Goal: Navigation & Orientation: Find specific page/section

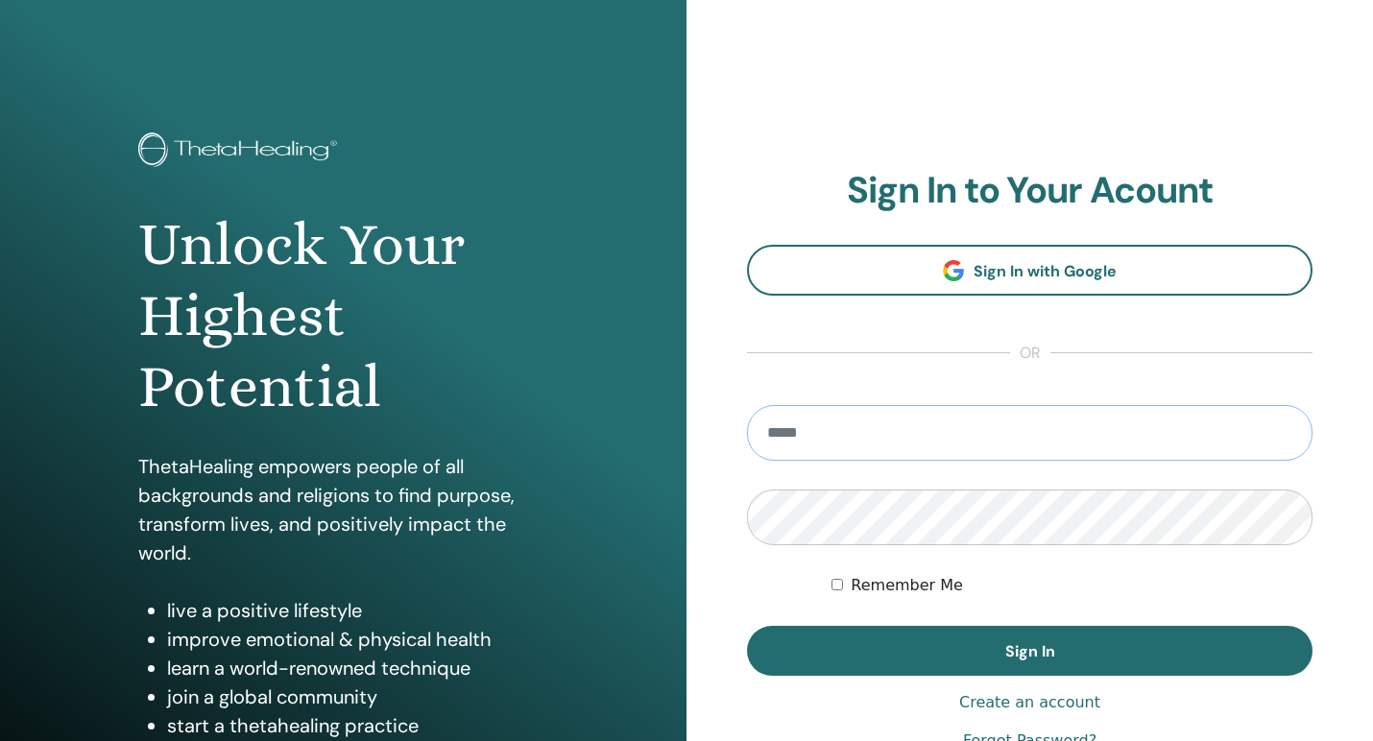
type input "**********"
click at [1029, 651] on button "Sign In" at bounding box center [1029, 651] width 565 height 50
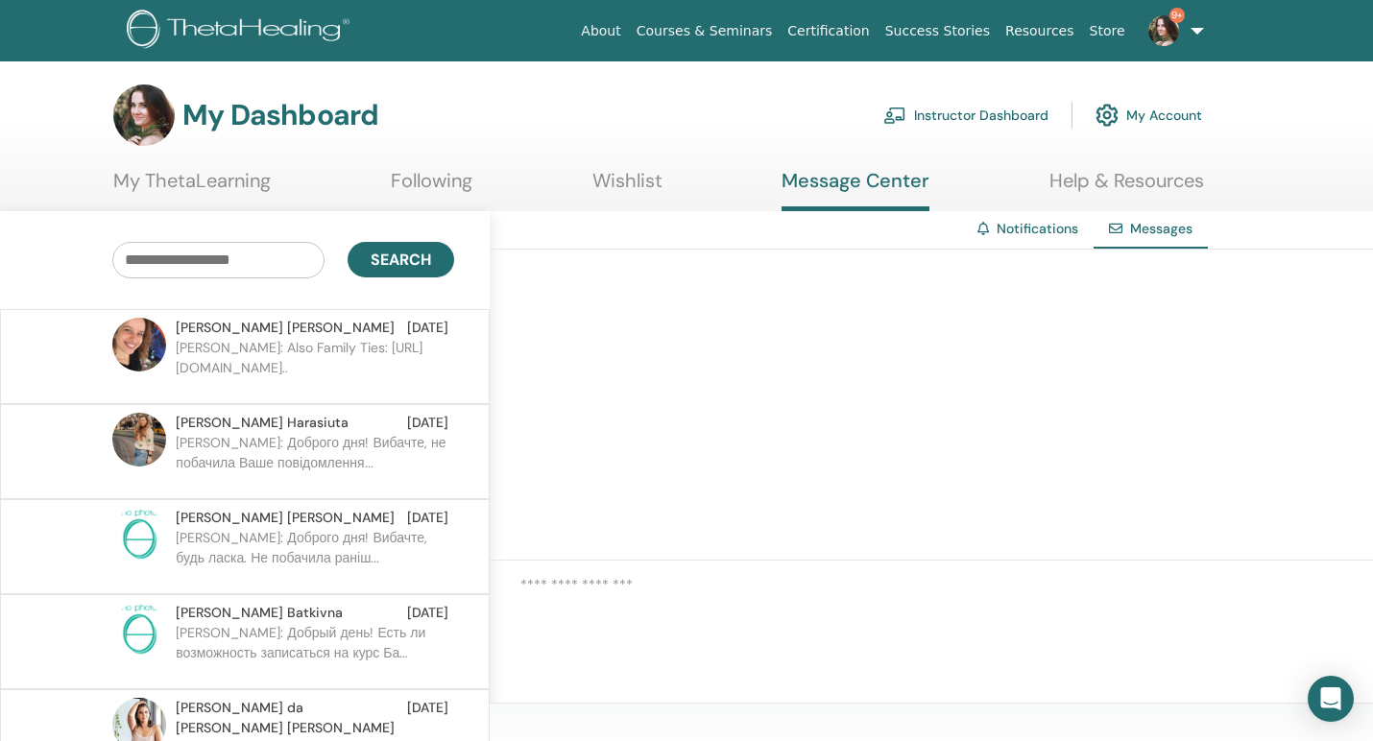
click at [313, 454] on p "Tetiana: Доброго дня! Вибачте, не побачила Ваше повідомлення..." at bounding box center [315, 462] width 278 height 58
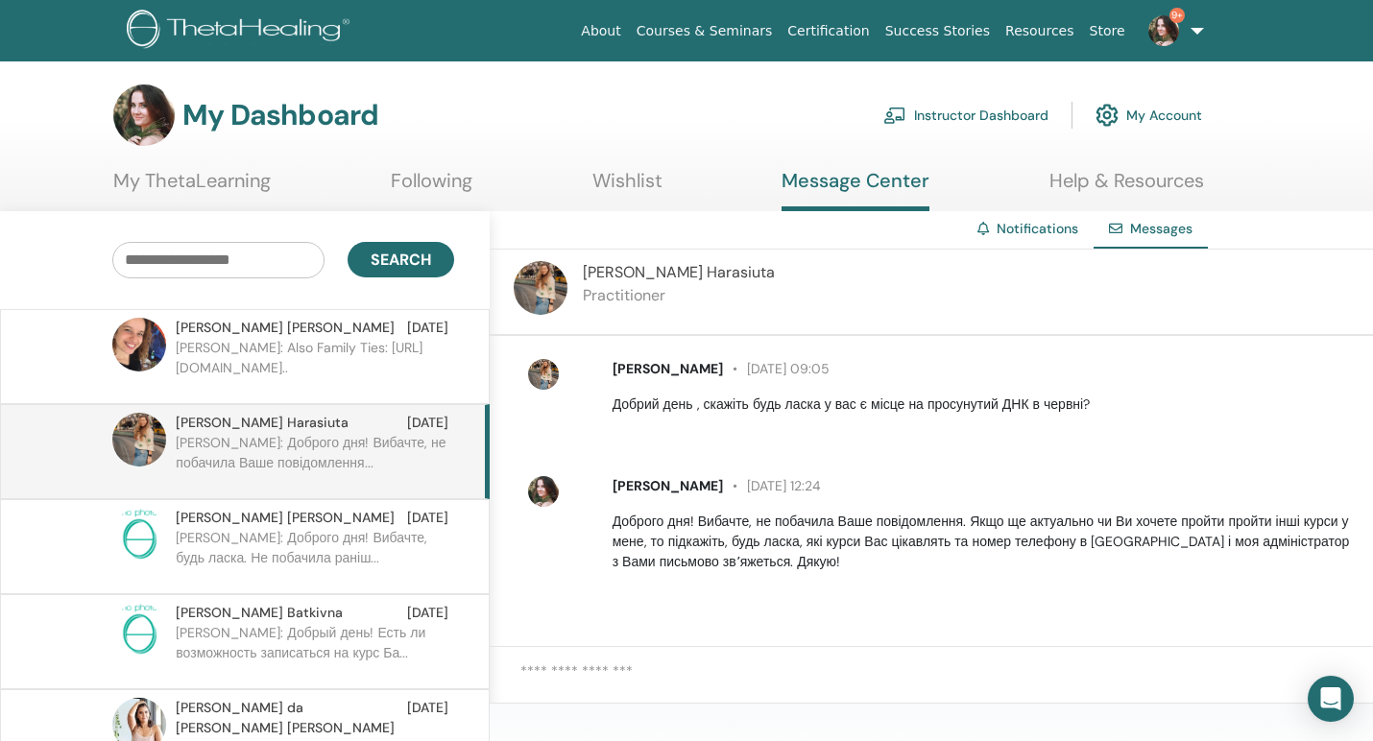
click at [329, 333] on div "Lisandra Maioli Aug 15" at bounding box center [312, 328] width 273 height 20
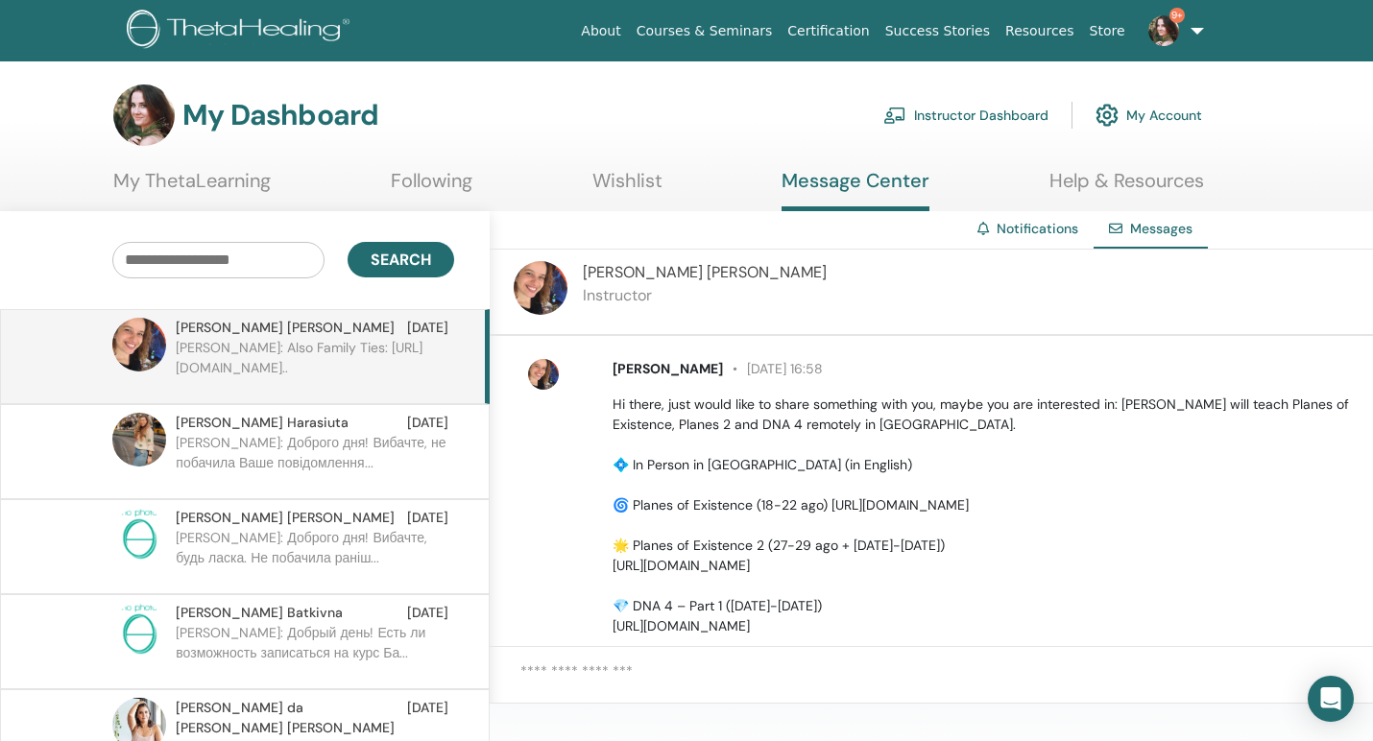
click at [991, 108] on link "Instructor Dashboard" at bounding box center [965, 115] width 165 height 42
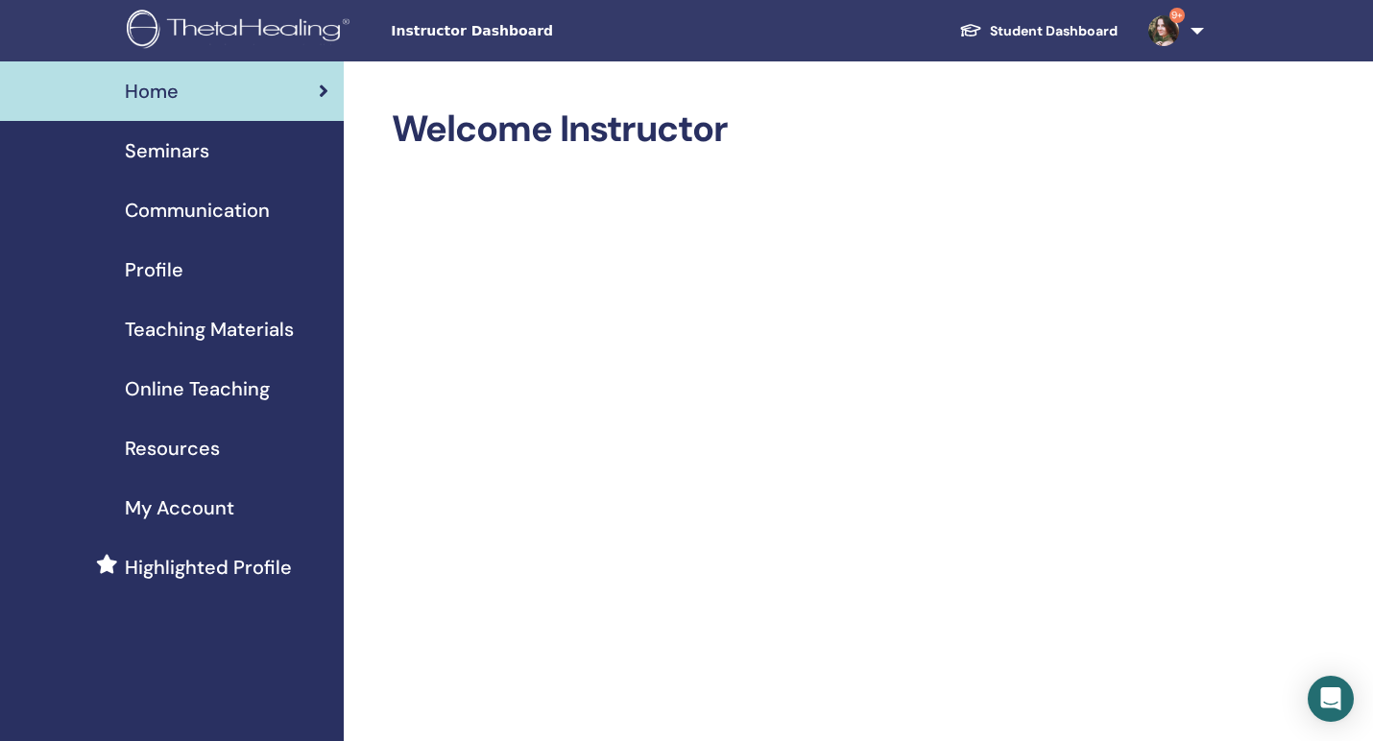
click at [182, 329] on span "Teaching Materials" at bounding box center [209, 329] width 169 height 29
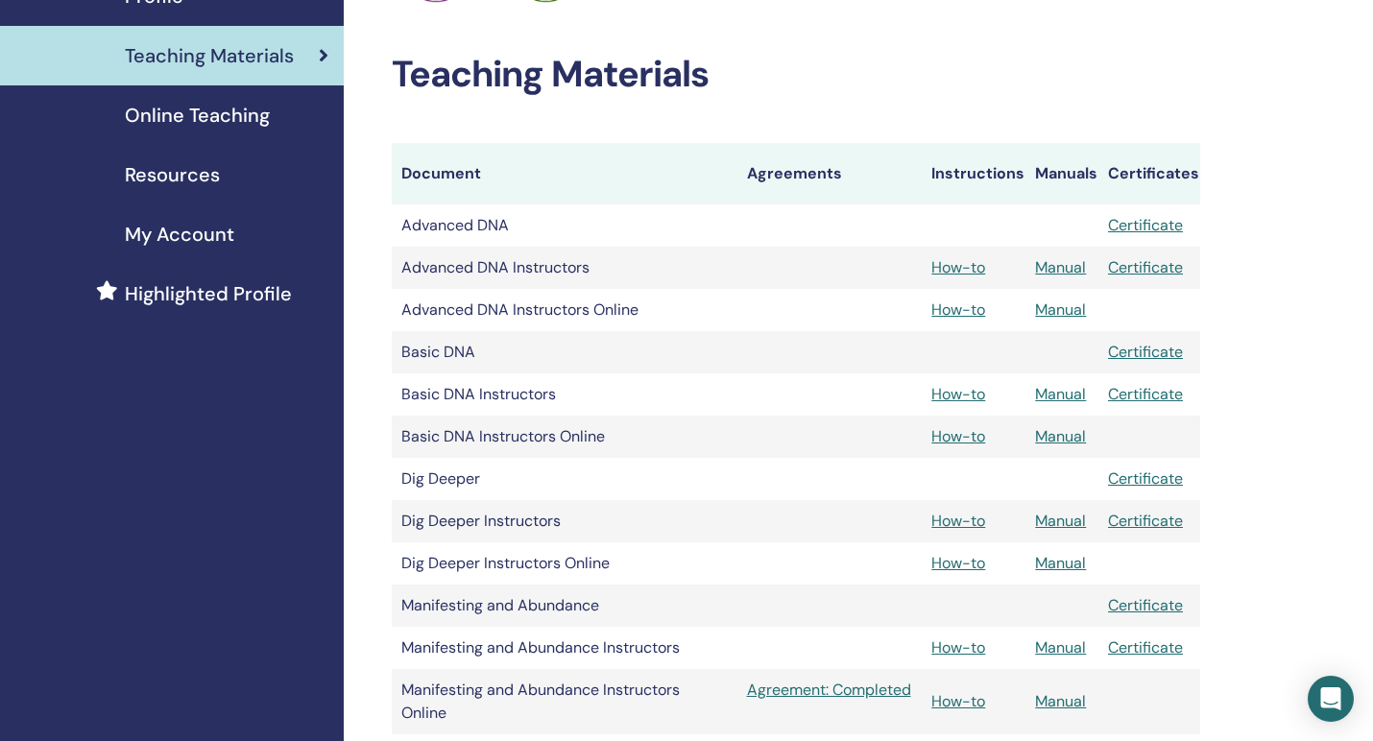
scroll to position [273, 0]
click at [225, 113] on span "Online Teaching" at bounding box center [197, 116] width 145 height 29
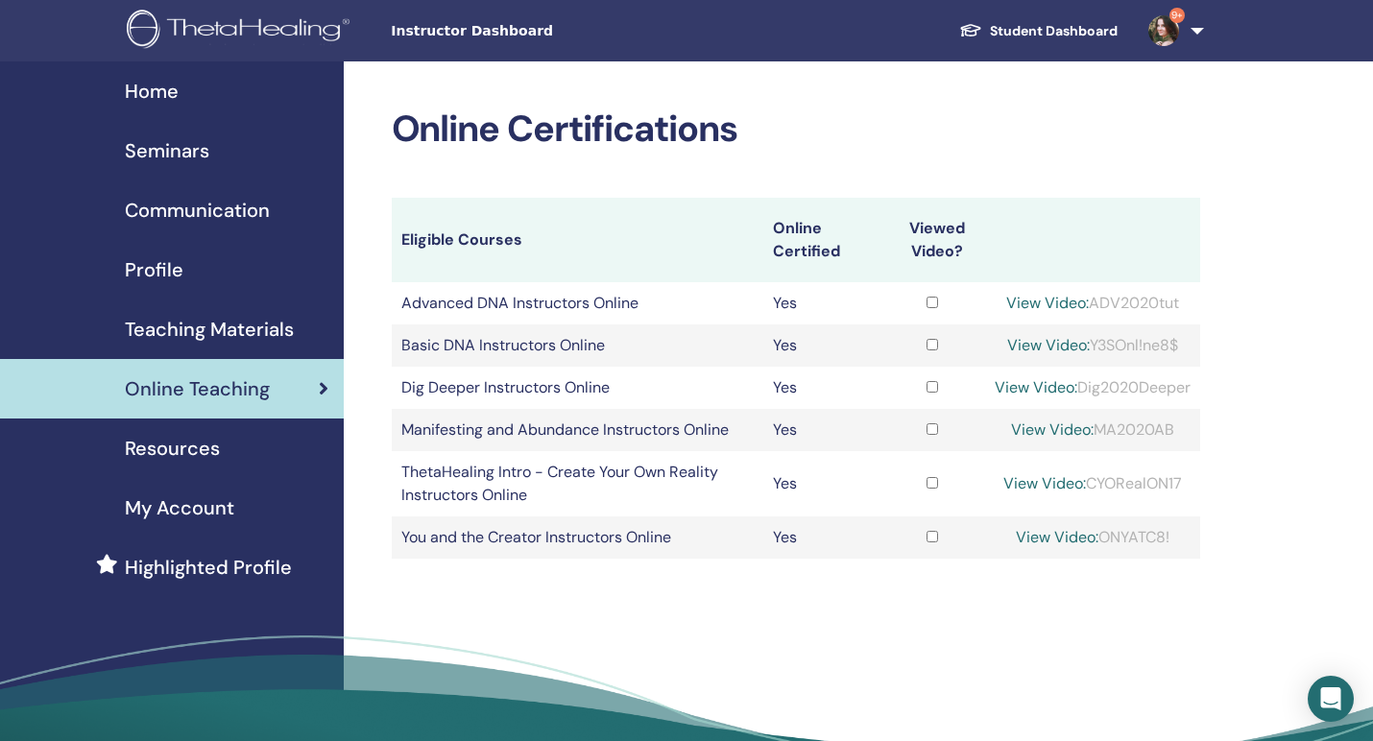
click at [165, 331] on span "Teaching Materials" at bounding box center [209, 329] width 169 height 29
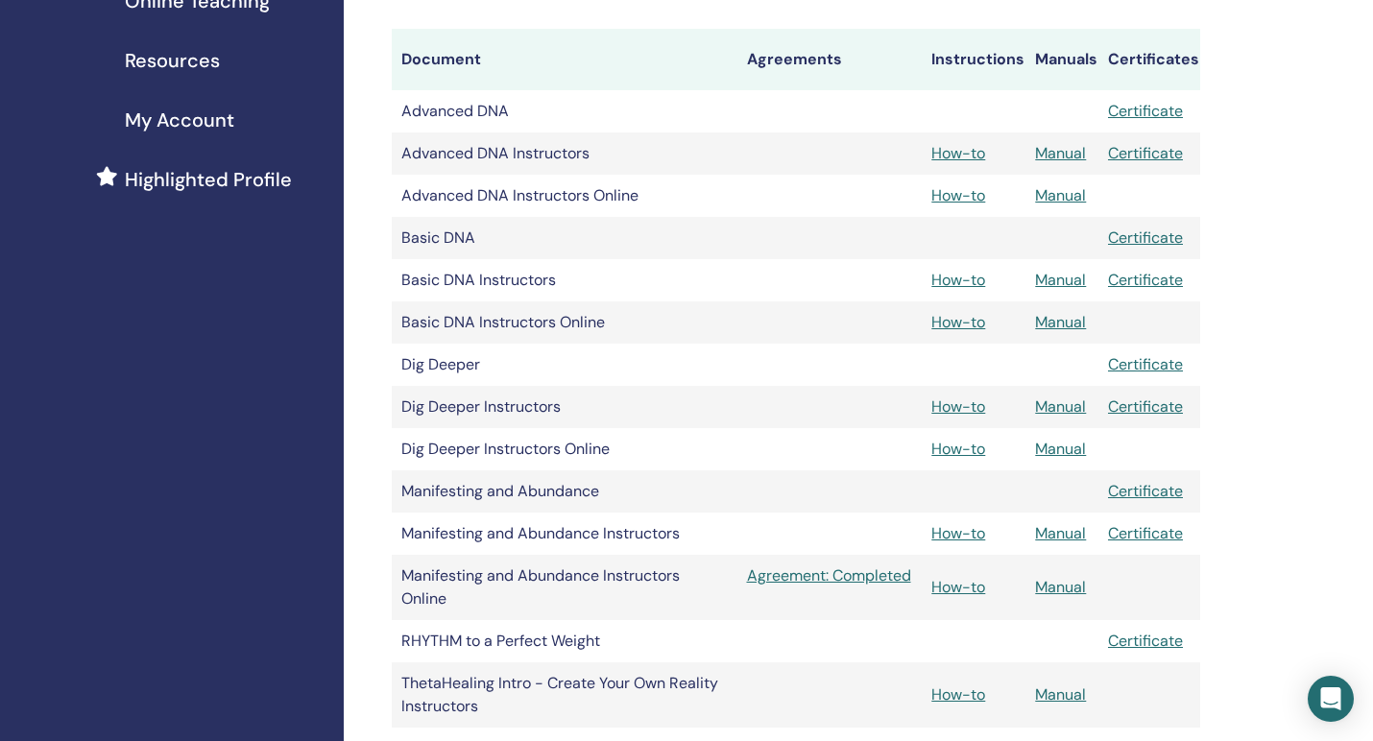
scroll to position [421, 0]
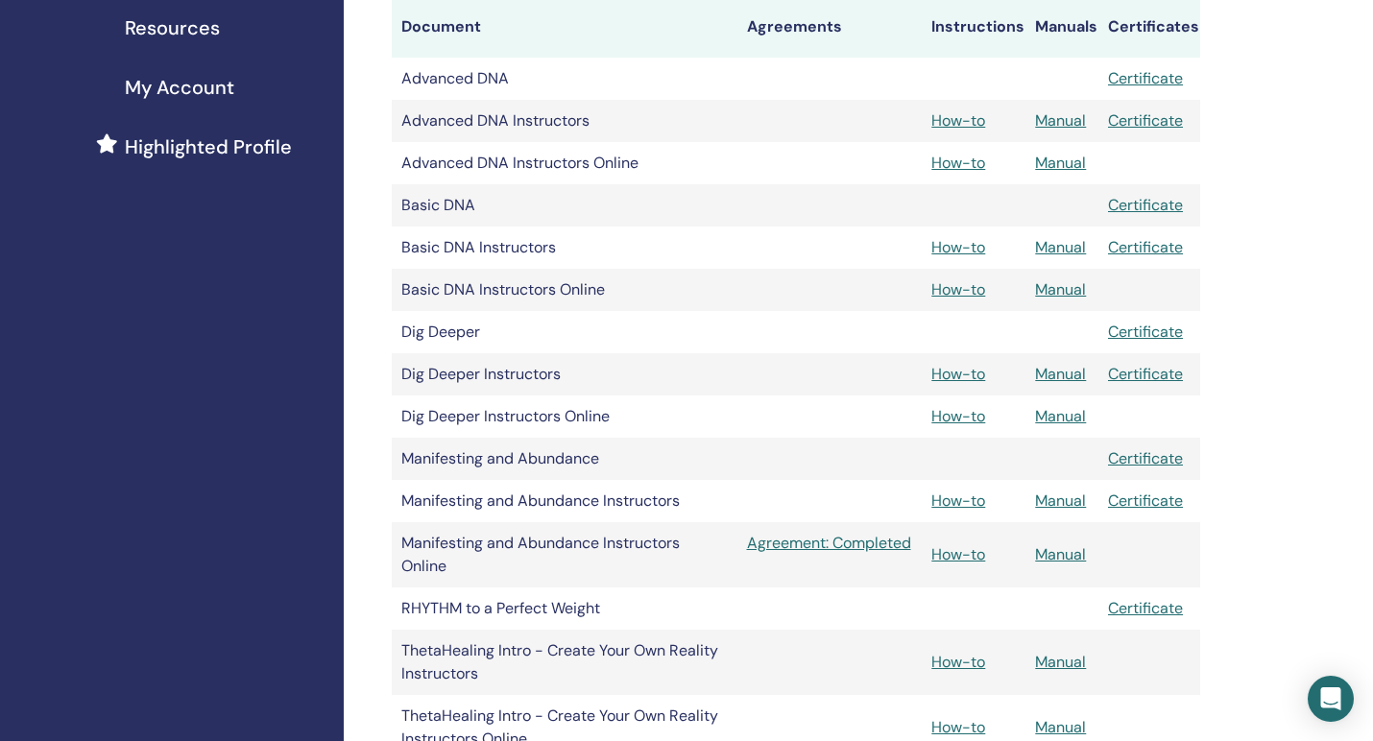
click at [1060, 245] on link "Manual" at bounding box center [1060, 247] width 51 height 20
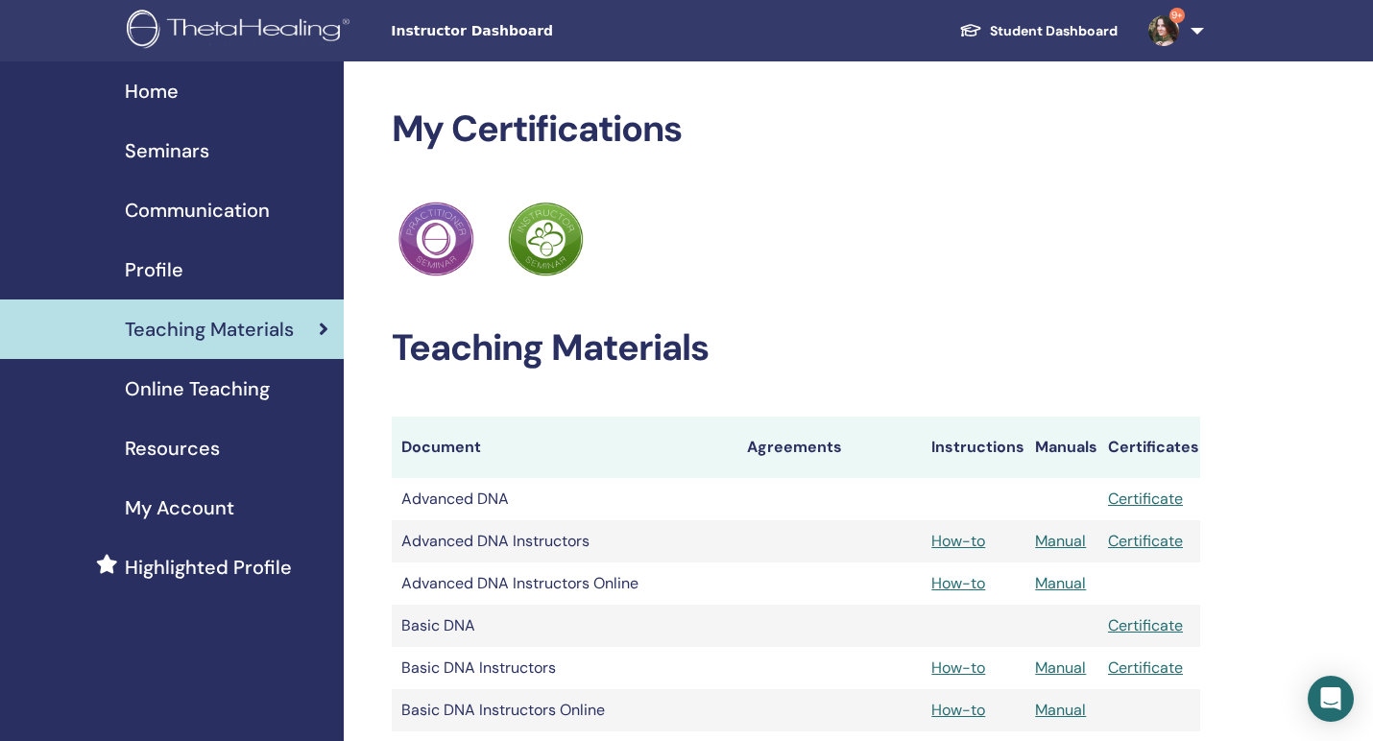
click at [149, 269] on span "Profile" at bounding box center [154, 269] width 59 height 29
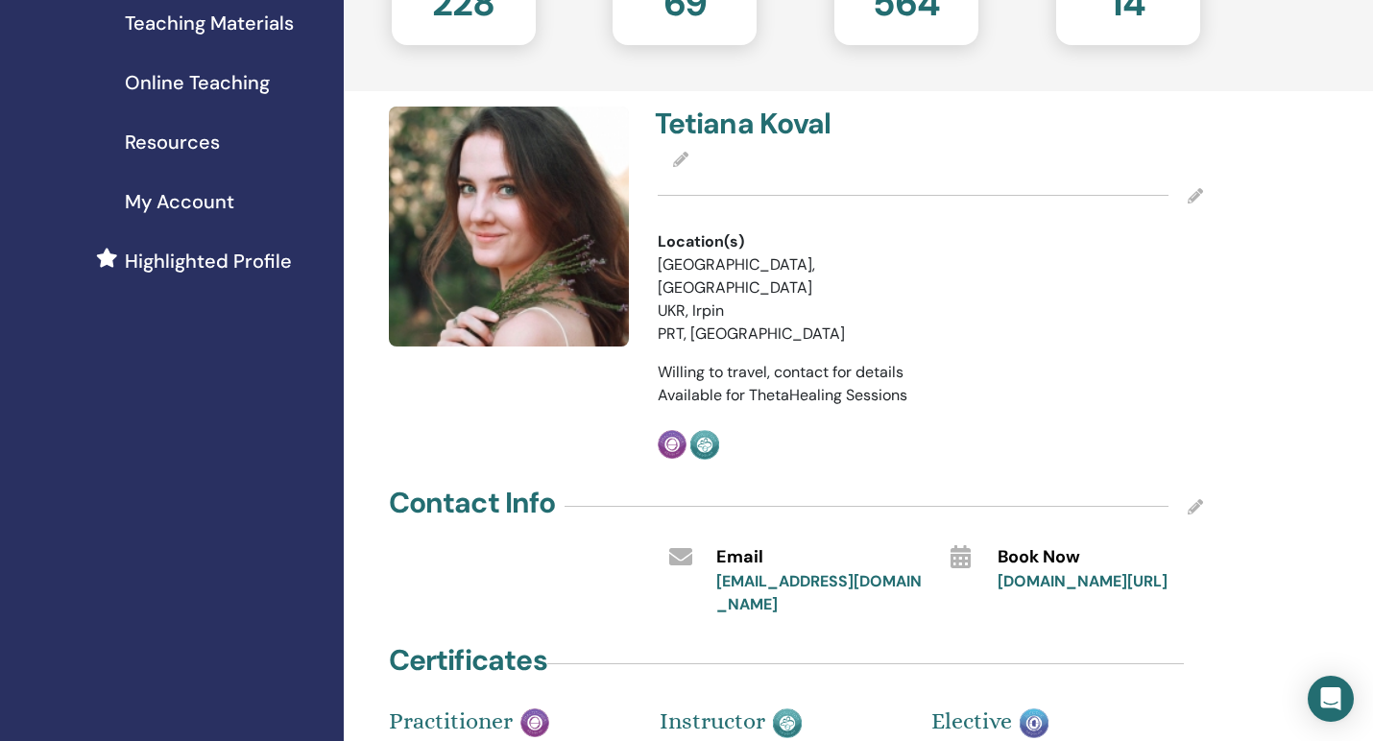
scroll to position [140, 0]
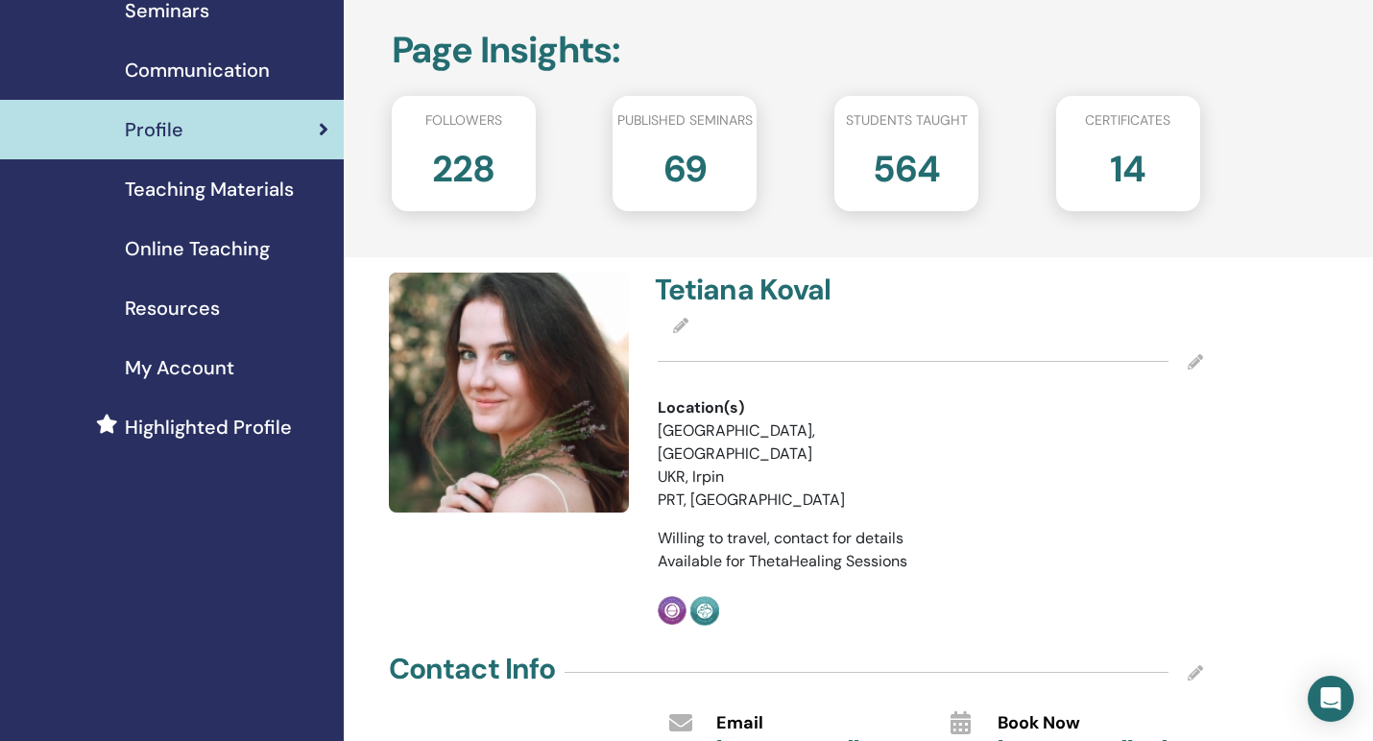
click at [679, 324] on icon at bounding box center [680, 325] width 15 height 15
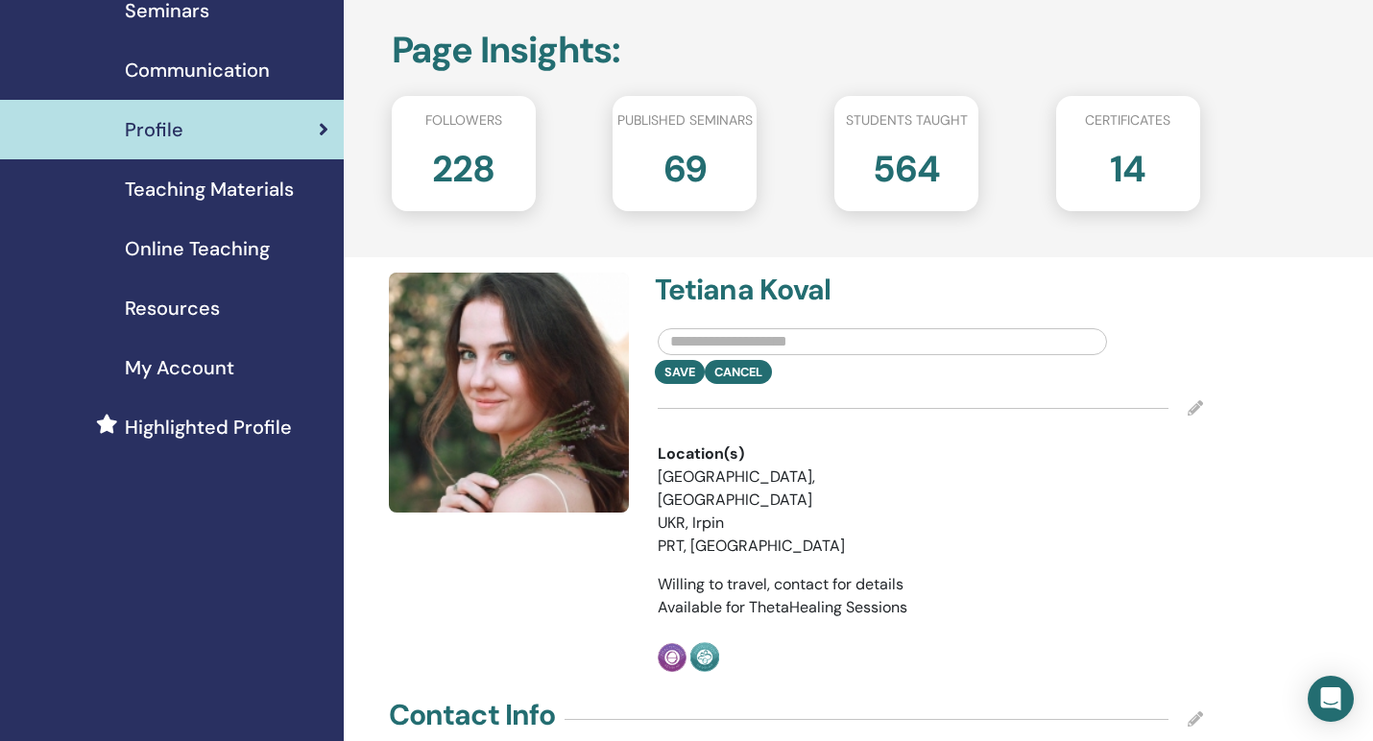
click at [880, 283] on h4 "Tetiana Koval" at bounding box center [787, 290] width 264 height 35
click at [784, 288] on h4 "Tetiana Koval" at bounding box center [787, 290] width 264 height 35
click at [198, 193] on span "Teaching Materials" at bounding box center [209, 189] width 169 height 29
click at [170, 190] on span "Teaching Materials" at bounding box center [209, 189] width 169 height 29
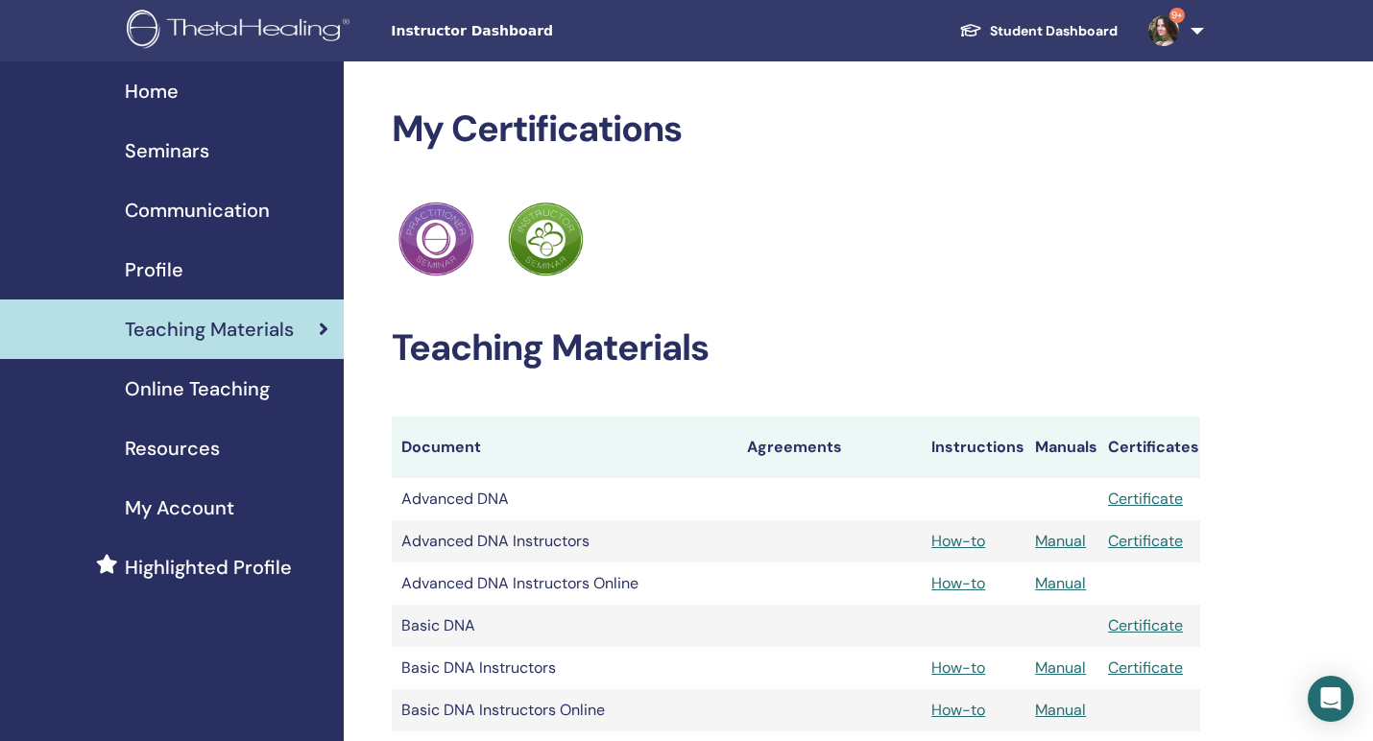
click at [168, 259] on span "Profile" at bounding box center [154, 269] width 59 height 29
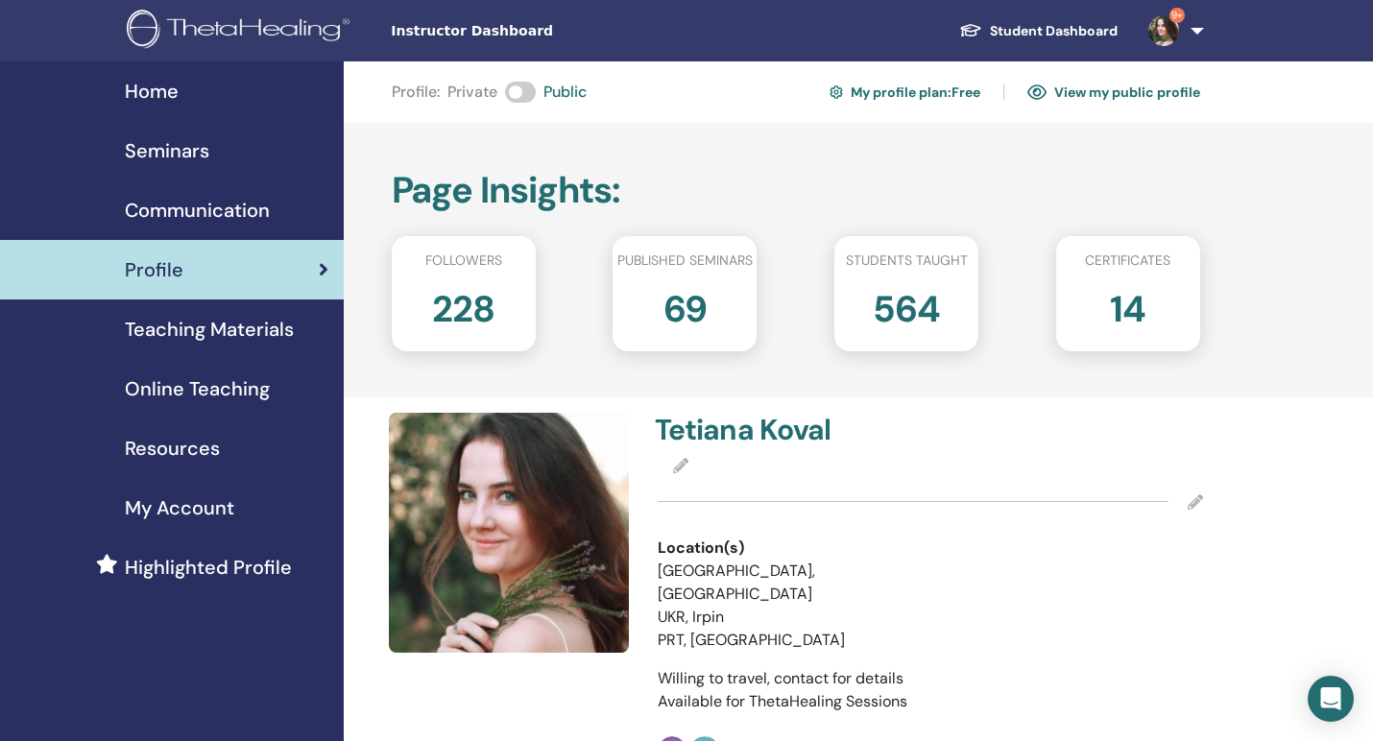
click at [169, 216] on span "Communication" at bounding box center [197, 210] width 145 height 29
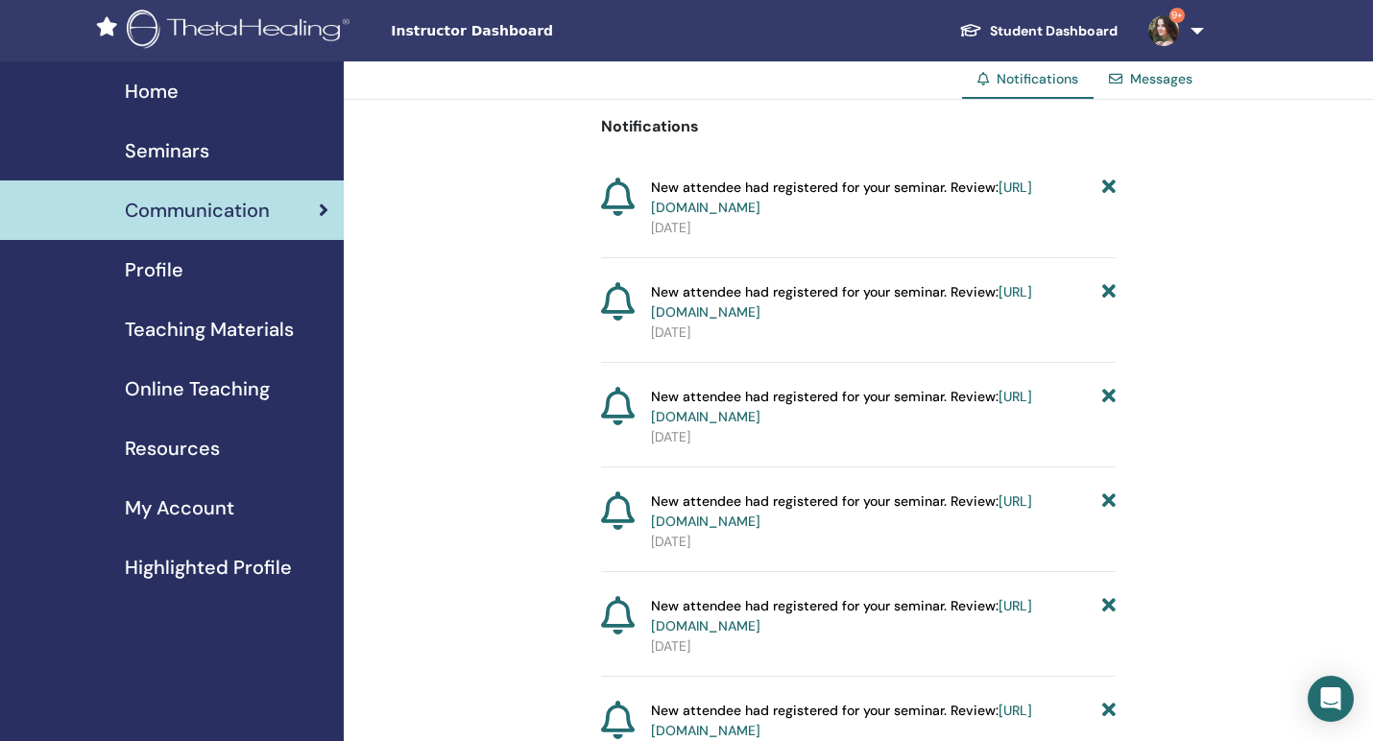
click at [166, 156] on span "Seminars" at bounding box center [167, 150] width 84 height 29
